Goal: Communication & Community: Answer question/provide support

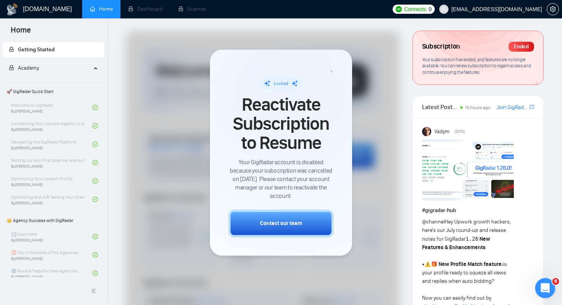
click at [542, 287] on icon "Open Intercom Messenger" at bounding box center [544, 287] width 13 height 13
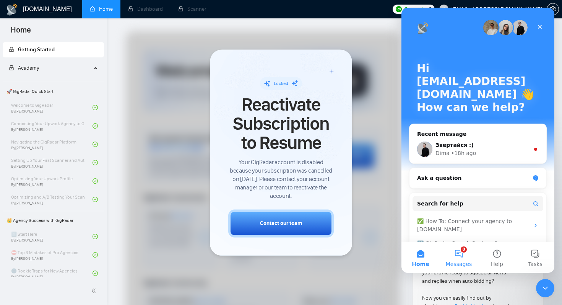
click at [463, 256] on button "8 Messages" at bounding box center [459, 257] width 38 height 31
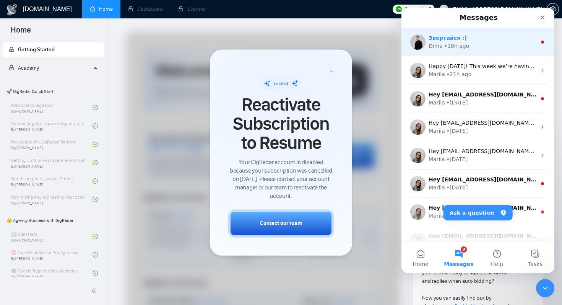
click at [494, 45] on div "[PERSON_NAME] • 18h ago" at bounding box center [482, 46] width 108 height 8
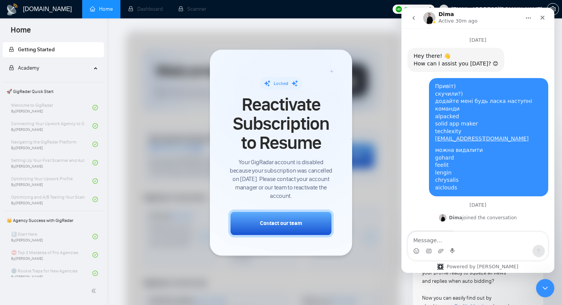
scroll to position [19, 0]
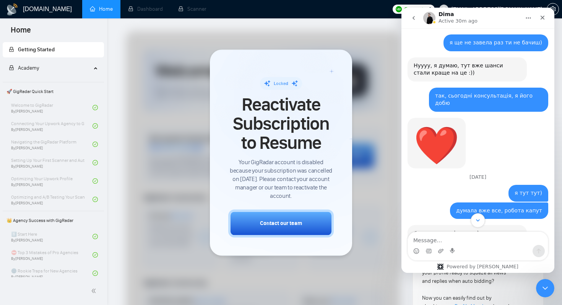
click at [477, 218] on icon "Scroll to bottom" at bounding box center [477, 220] width 7 height 7
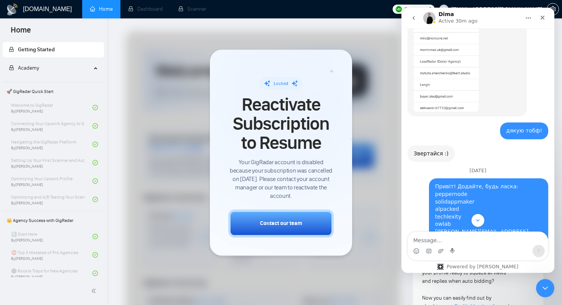
scroll to position [7354, 0]
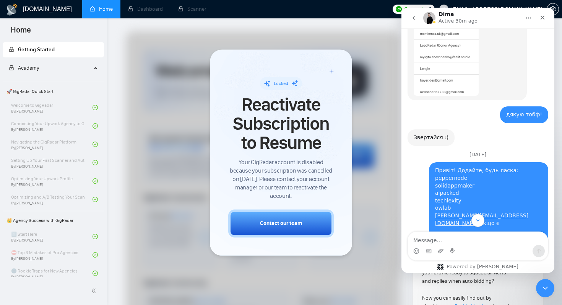
drag, startPoint x: 470, startPoint y: 164, endPoint x: 504, endPoint y: 167, distance: 33.4
drag, startPoint x: 489, startPoint y: 188, endPoint x: 472, endPoint y: 164, distance: 29.6
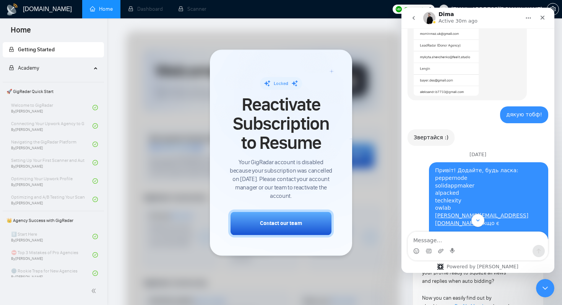
copy div "colorsoft ([PERSON_NAME]) league design [EMAIL_ADDRESS][DOMAIN_NAME] якщо є exo…"
click at [479, 239] on textarea "Message…" at bounding box center [478, 238] width 140 height 13
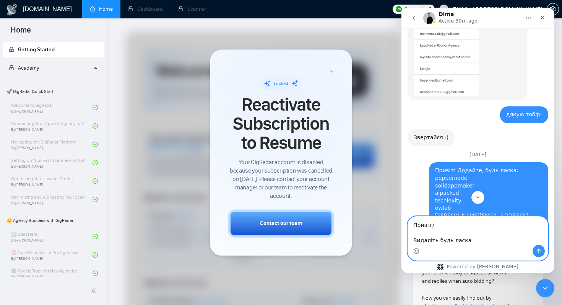
paste textarea "colorsoft ([PERSON_NAME]) league design [EMAIL_ADDRESS][DOMAIN_NAME] якщо є exo…"
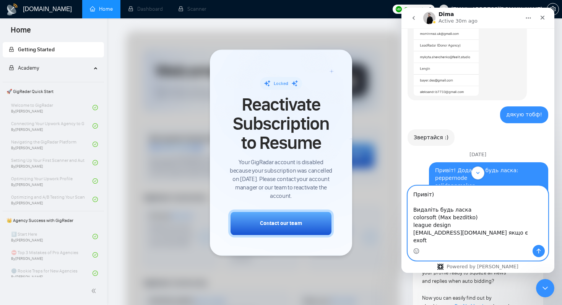
scroll to position [12, 0]
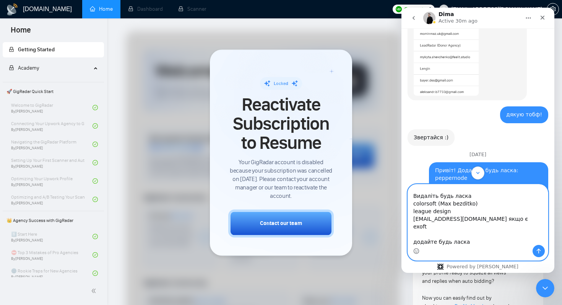
click at [449, 234] on textarea "Привіт) Видаліть будь ласка colorsoft (Max bezditko) league design [EMAIL_ADDRE…" at bounding box center [478, 214] width 140 height 60
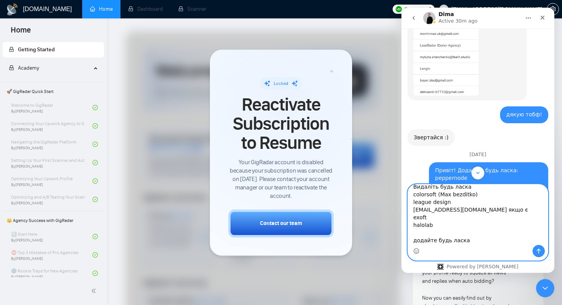
click at [472, 242] on textarea "Привіт) Видаліть будь ласка colorsoft (Max bezditko) league design [EMAIL_ADDRE…" at bounding box center [478, 214] width 140 height 60
paste textarea "[DOMAIN_NAME]"
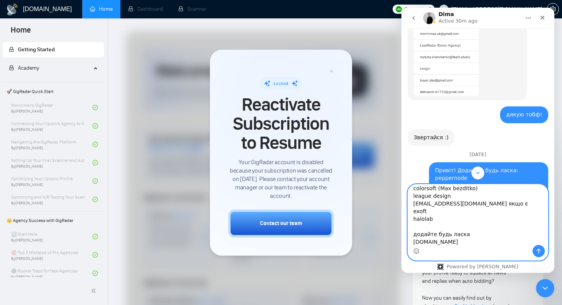
scroll to position [35, 0]
click at [457, 234] on textarea "Привіт) Видаліть будь ласка colorsoft (Max bezditko) league design [EMAIL_ADDRE…" at bounding box center [478, 214] width 140 height 60
paste textarea "natife"
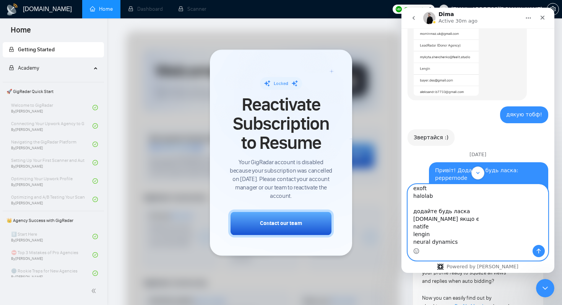
scroll to position [58, 0]
paste textarea "[EMAIL_ADDRESS][DOMAIN_NAME]"
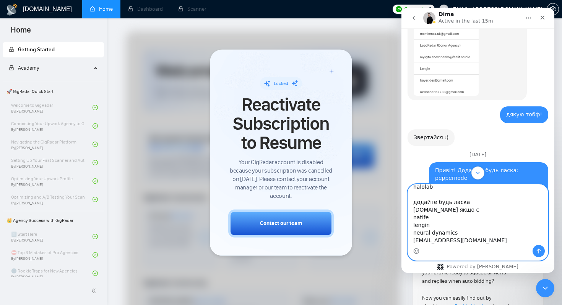
paste textarea "huemachine"
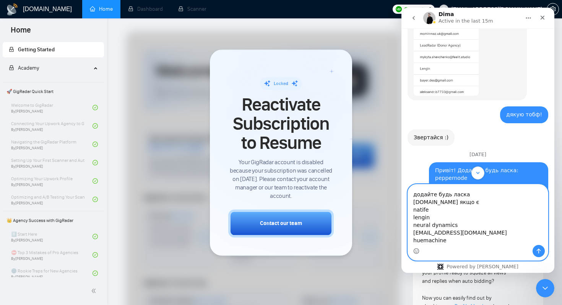
type textarea "Привіт) Видаліть будь ласка colorsoft (Max bezditko) league design [EMAIL_ADDRE…"
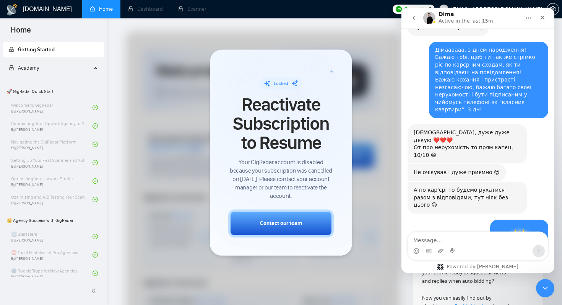
scroll to position [7953, 0]
